Goal: Information Seeking & Learning: Find specific fact

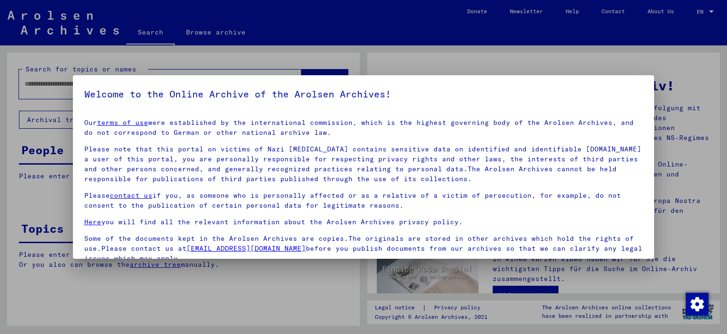
type input "**********"
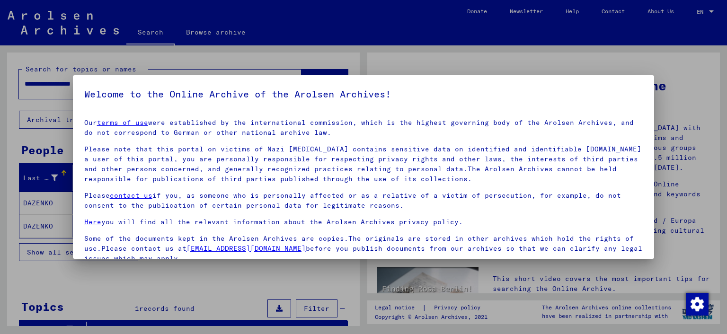
click at [376, 168] on p "Please note that this portal on victims of Nazi [MEDICAL_DATA] contains sensiti…" at bounding box center [363, 164] width 559 height 40
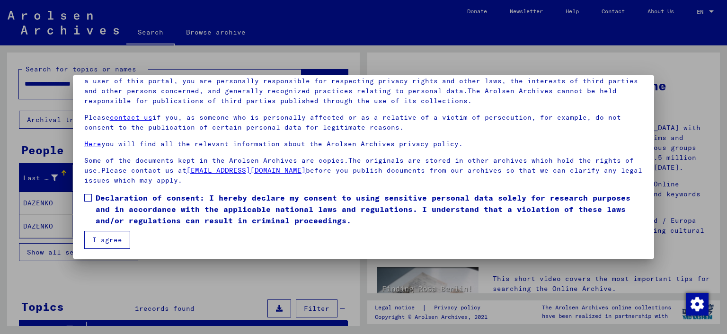
scroll to position [79, 0]
click at [99, 210] on span "Declaration of consent: I hereby declare my consent to using sensitive personal…" at bounding box center [370, 208] width 548 height 34
click at [99, 244] on button "I agree" at bounding box center [107, 239] width 46 height 18
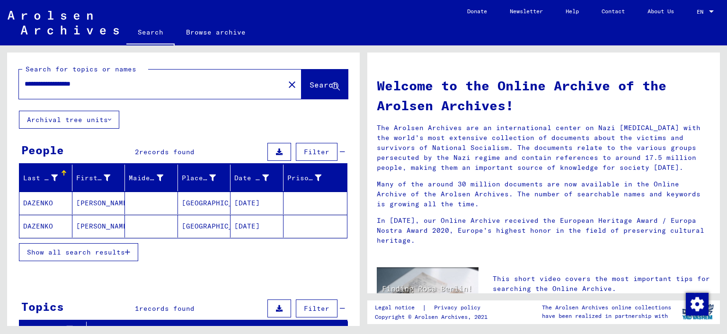
click at [591, 142] on p "The Arolsen Archives are an international center on Nazi [MEDICAL_DATA] with th…" at bounding box center [544, 148] width 334 height 50
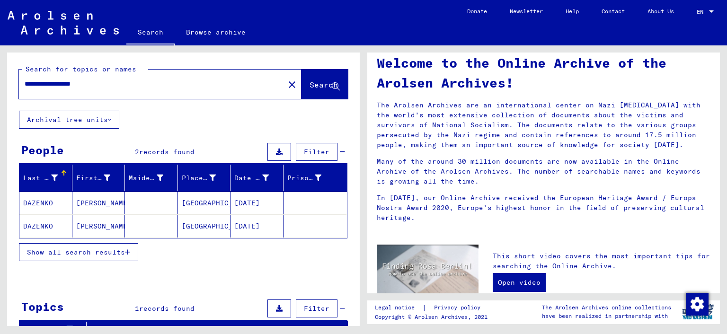
scroll to position [26, 0]
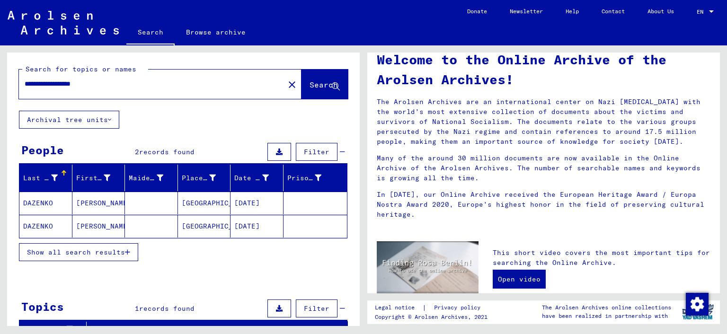
click at [37, 202] on mat-cell "DAZENKO" at bounding box center [45, 203] width 53 height 23
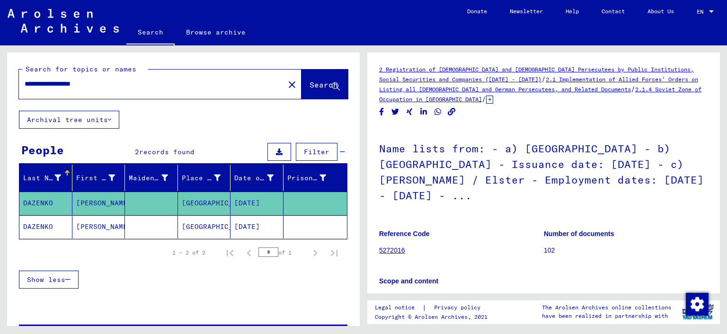
click at [504, 128] on h1 "Name lists from: - a) [GEOGRAPHIC_DATA] - b) [GEOGRAPHIC_DATA] - Issuance date:…" at bounding box center [543, 171] width 329 height 88
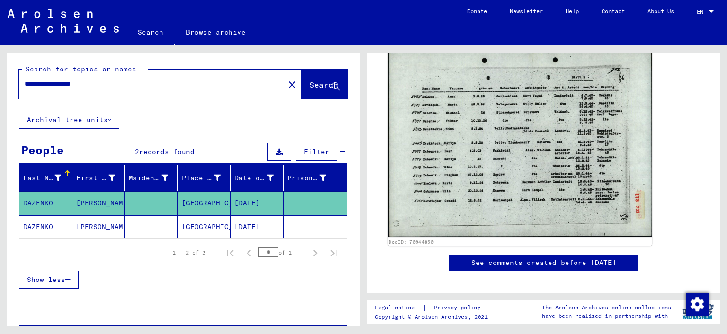
scroll to position [601, 0]
